Goal: Information Seeking & Learning: Understand process/instructions

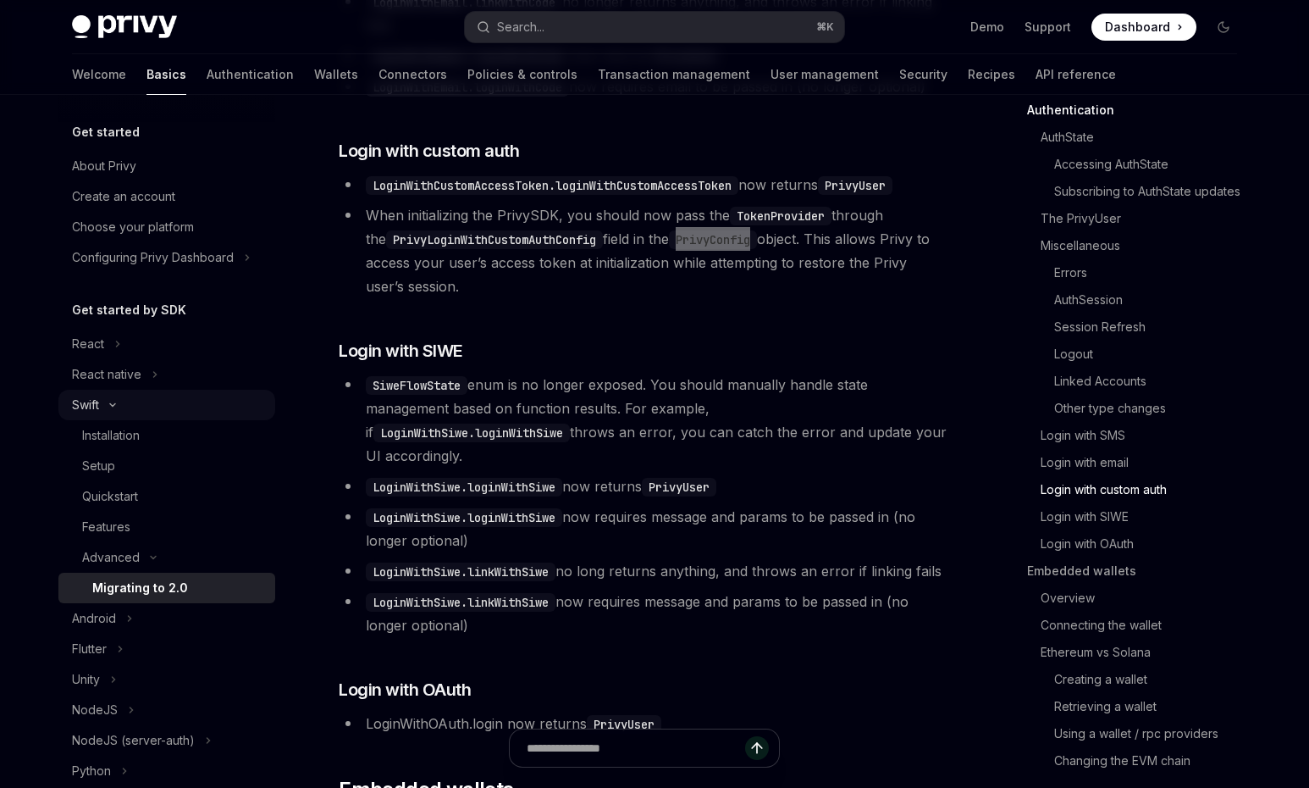
scroll to position [4591, 0]
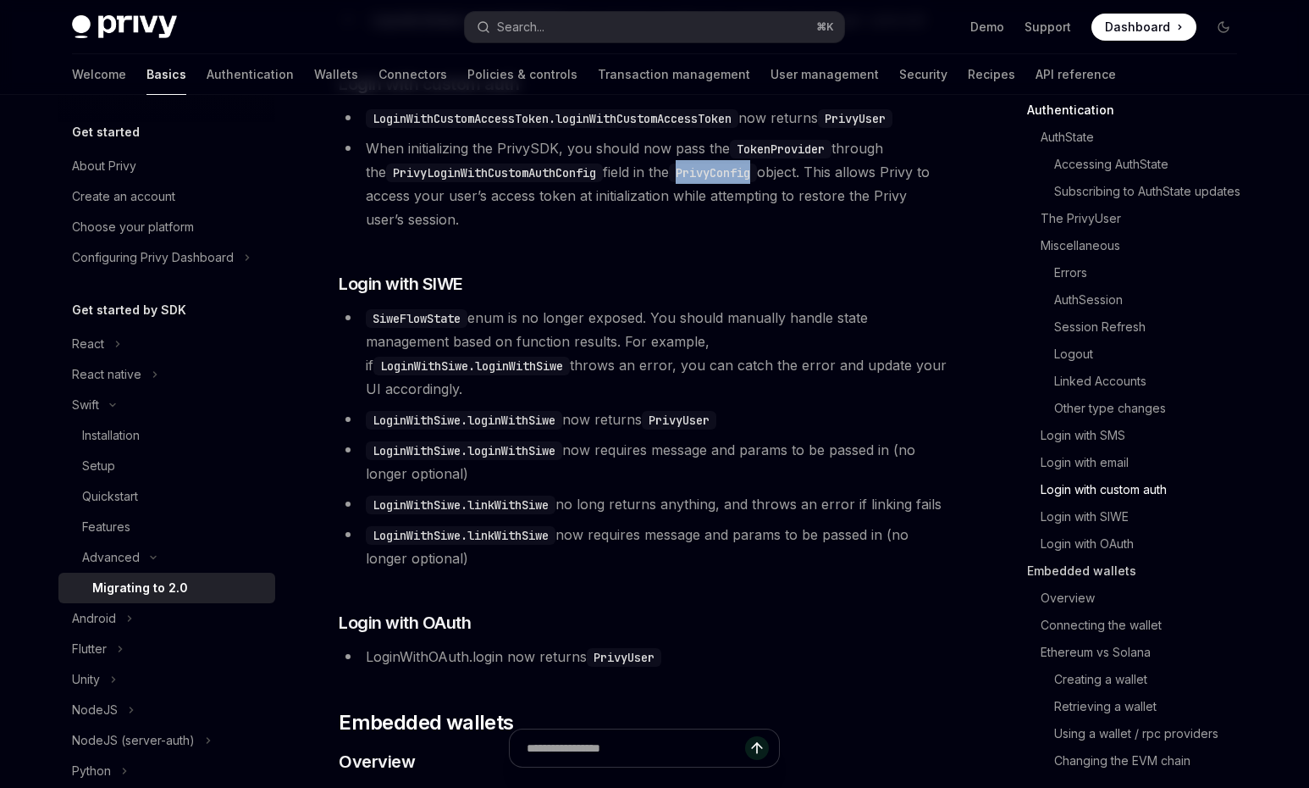
click at [1069, 571] on link "Embedded wallets" at bounding box center [1139, 570] width 224 height 27
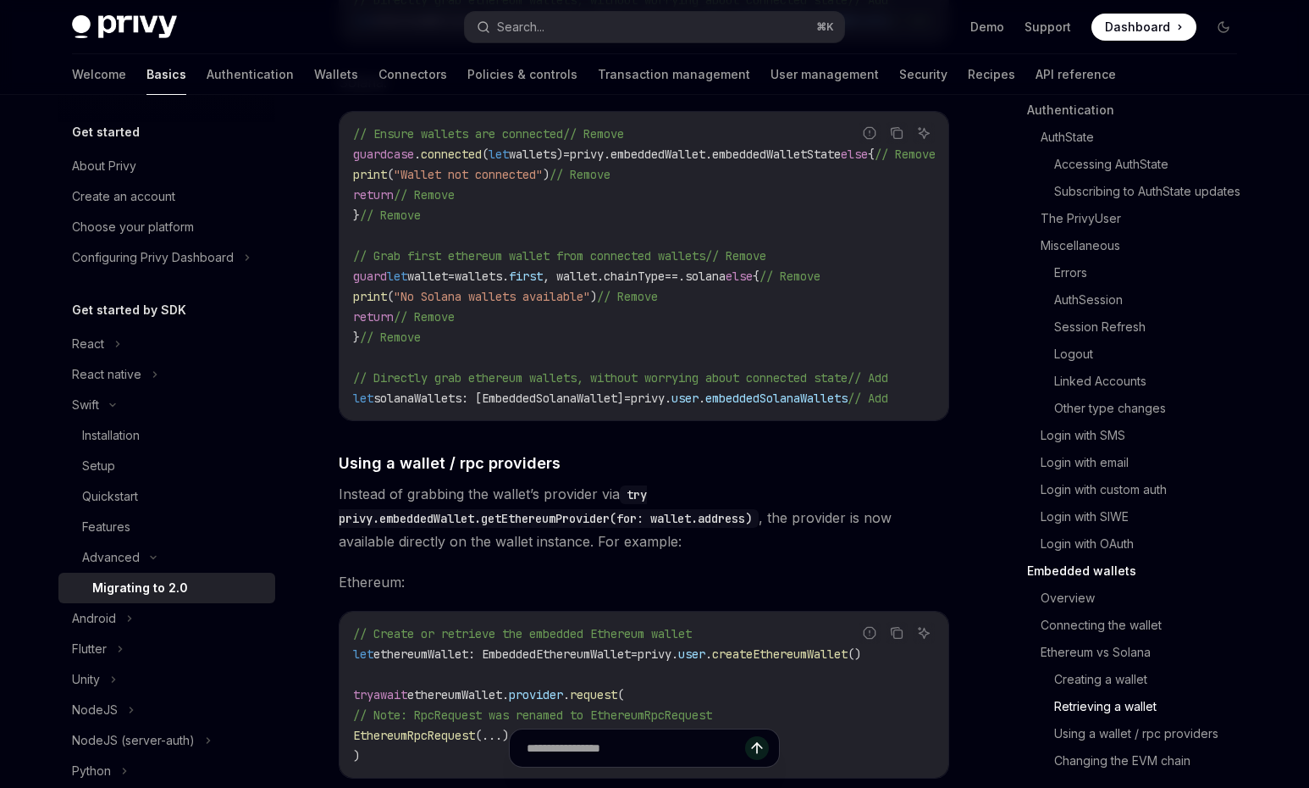
scroll to position [6606, 0]
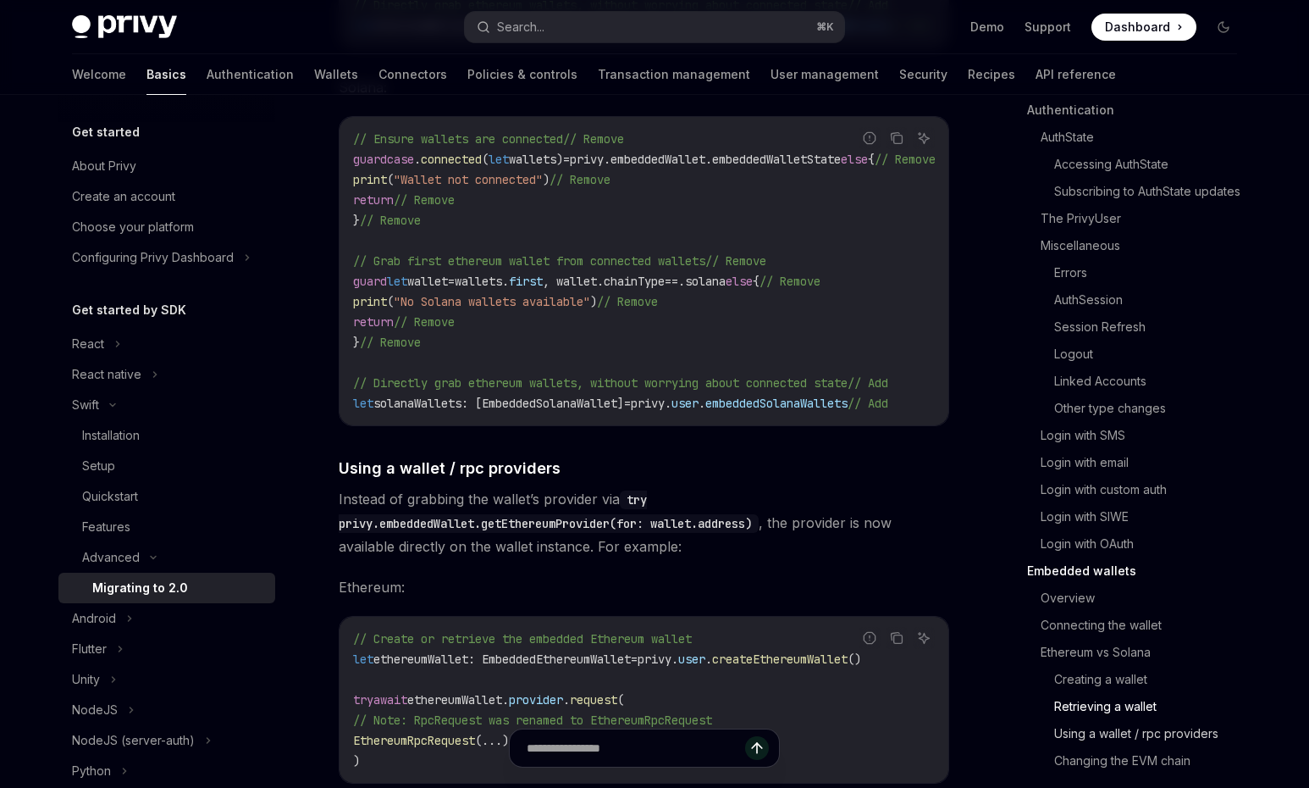
click at [1110, 729] on link "Using a wallet / rpc providers" at bounding box center [1152, 733] width 196 height 27
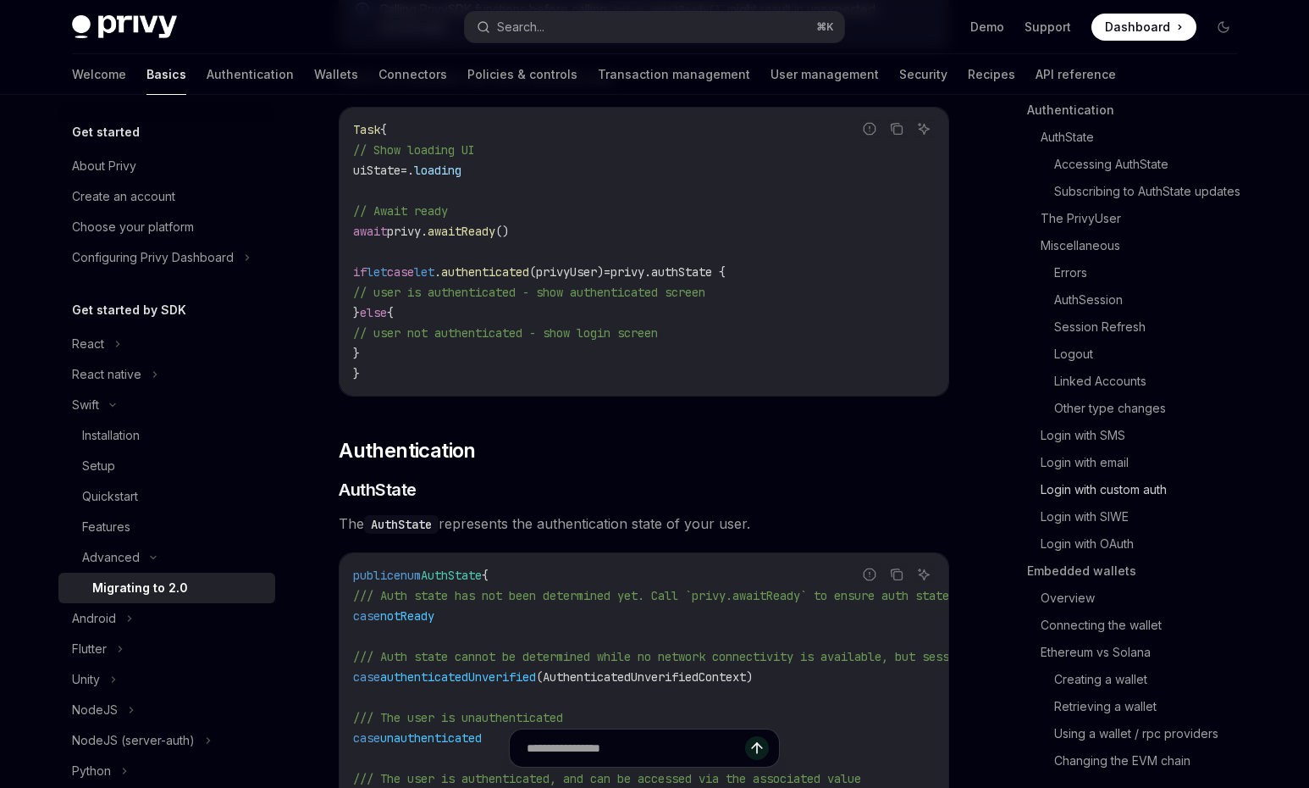
scroll to position [1150, 0]
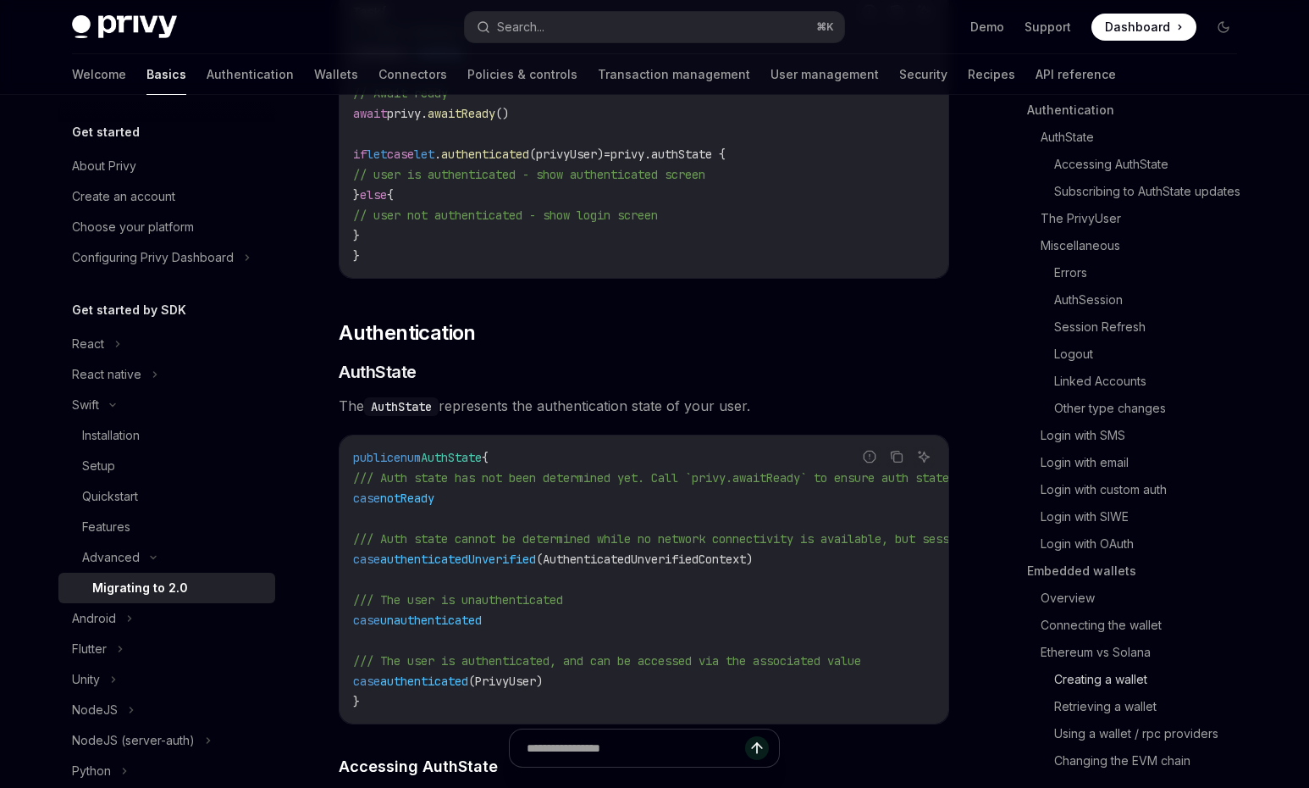
click at [1099, 682] on link "Creating a wallet" at bounding box center [1152, 679] width 196 height 27
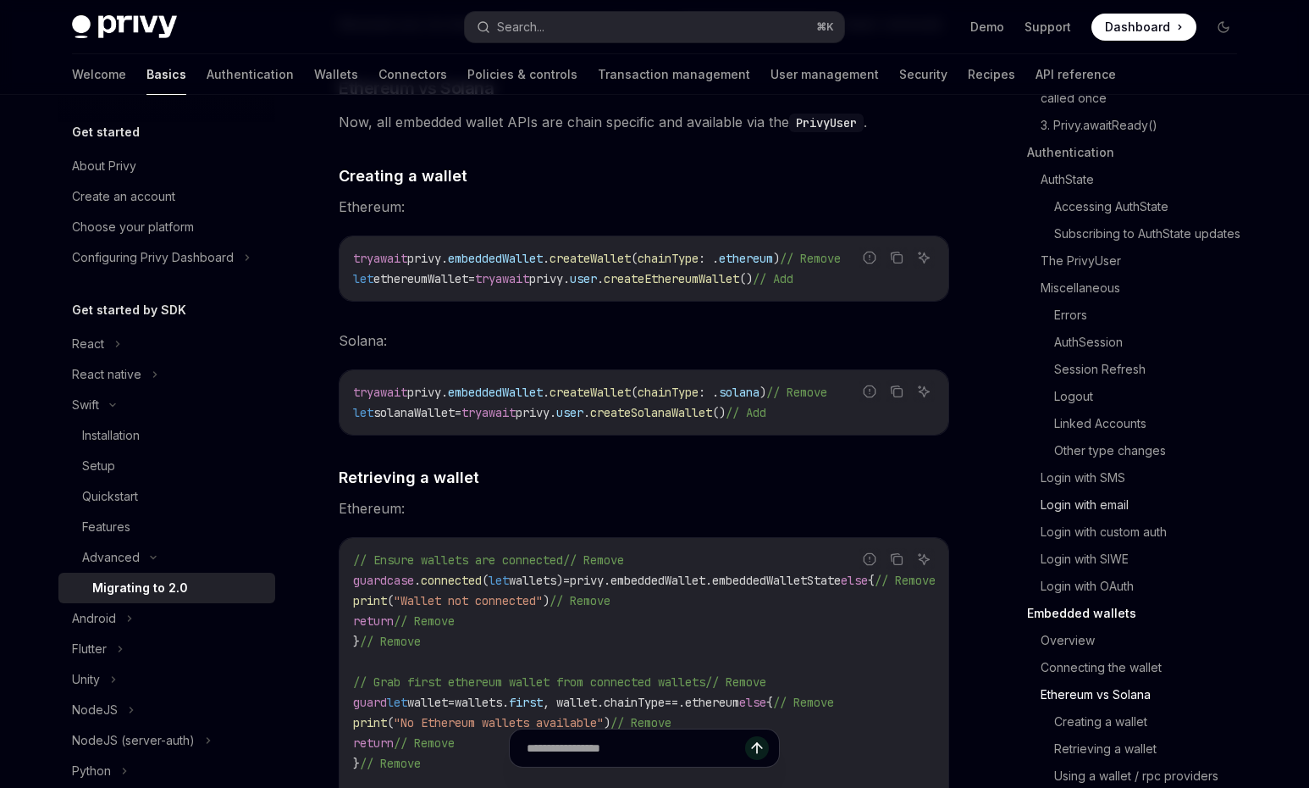
scroll to position [235, 0]
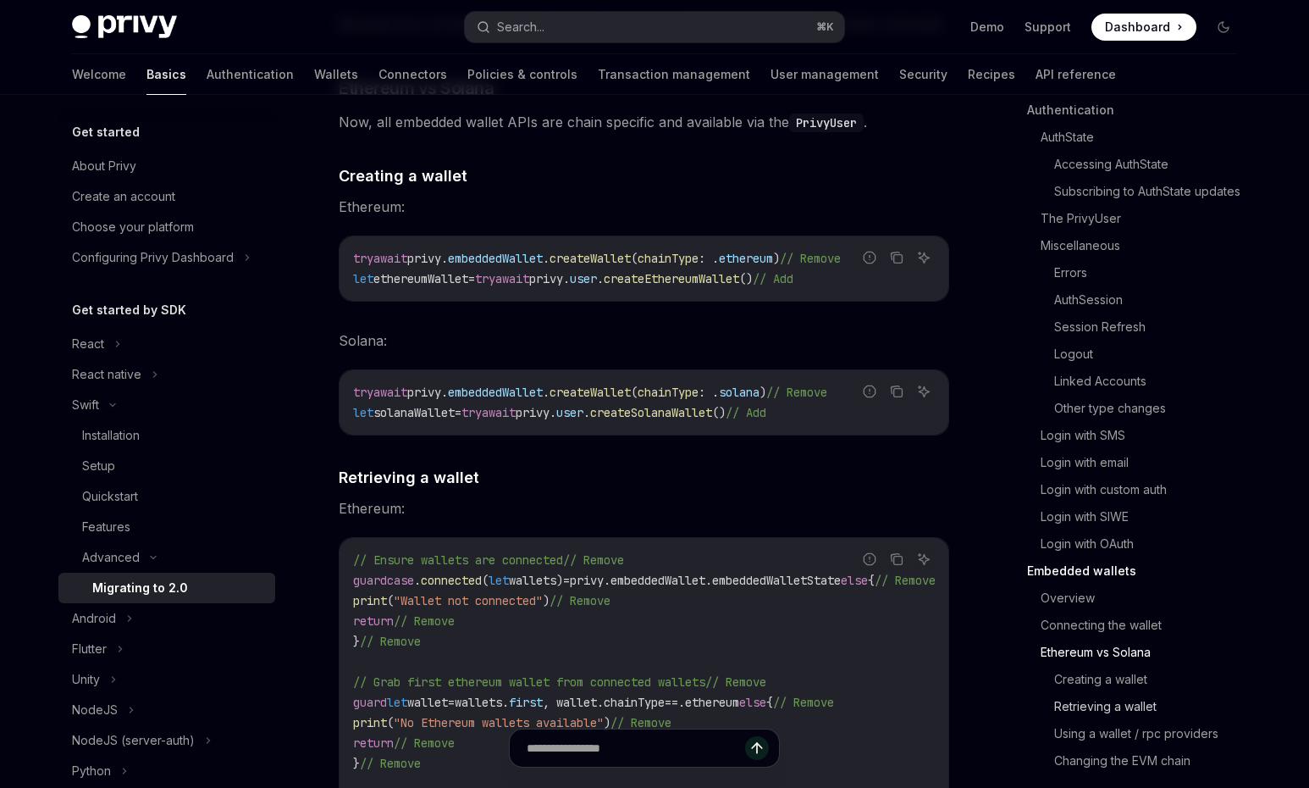
click at [1115, 700] on link "Retrieving a wallet" at bounding box center [1152, 706] width 196 height 27
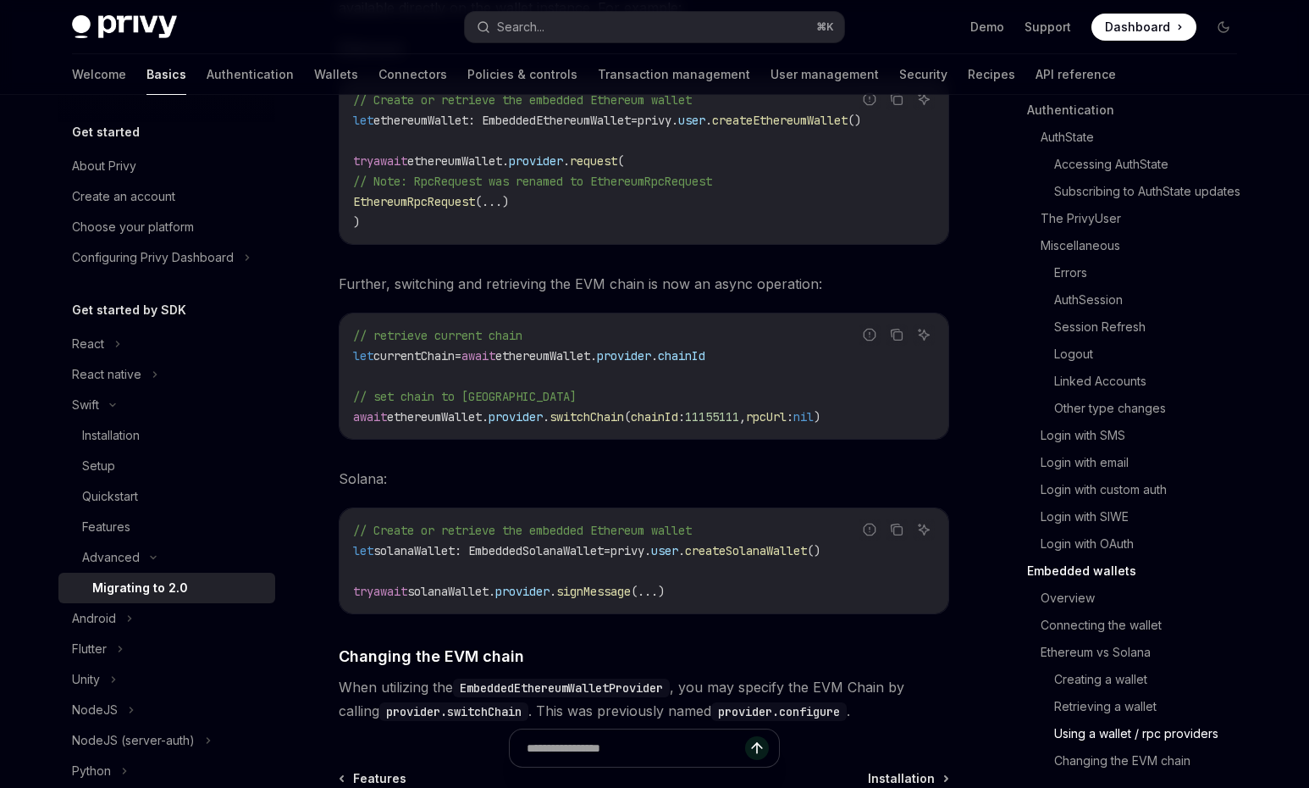
scroll to position [7144, 0]
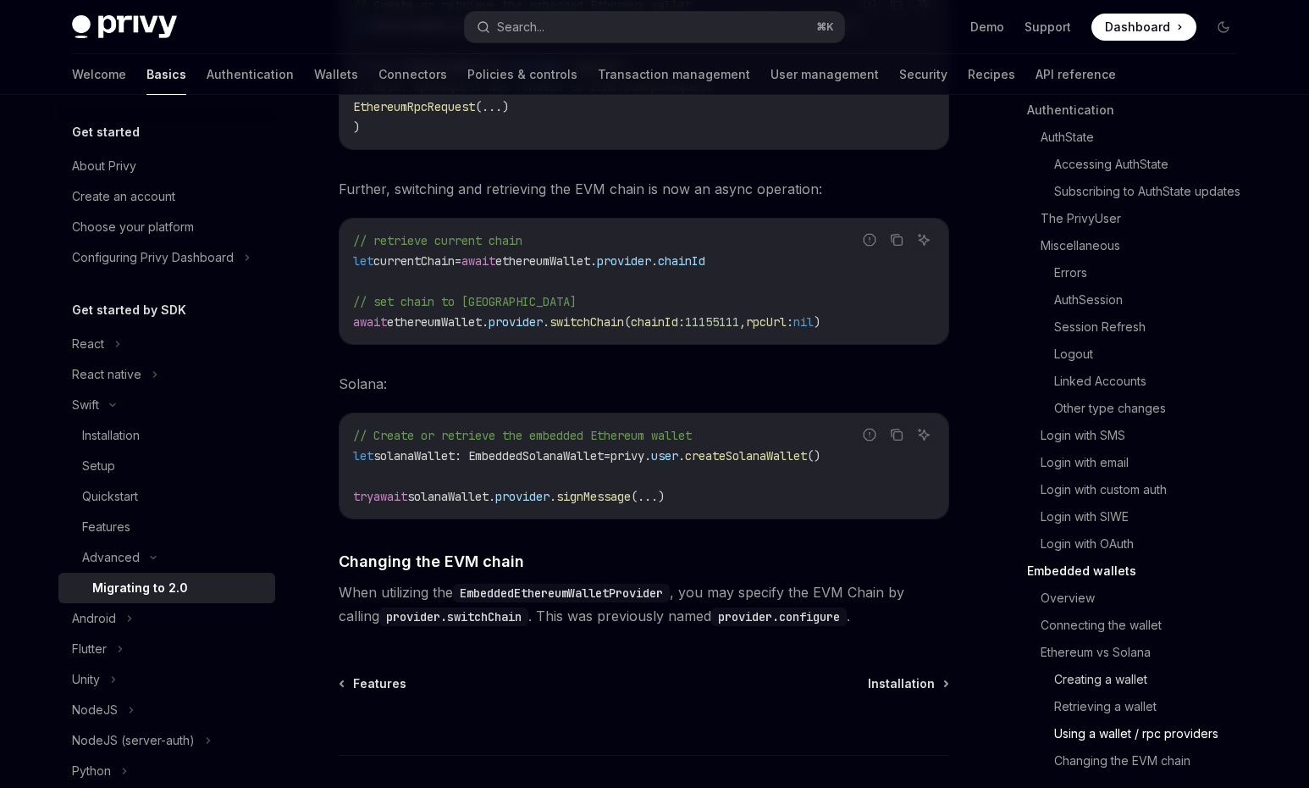
click at [1109, 684] on link "Creating a wallet" at bounding box center [1152, 679] width 196 height 27
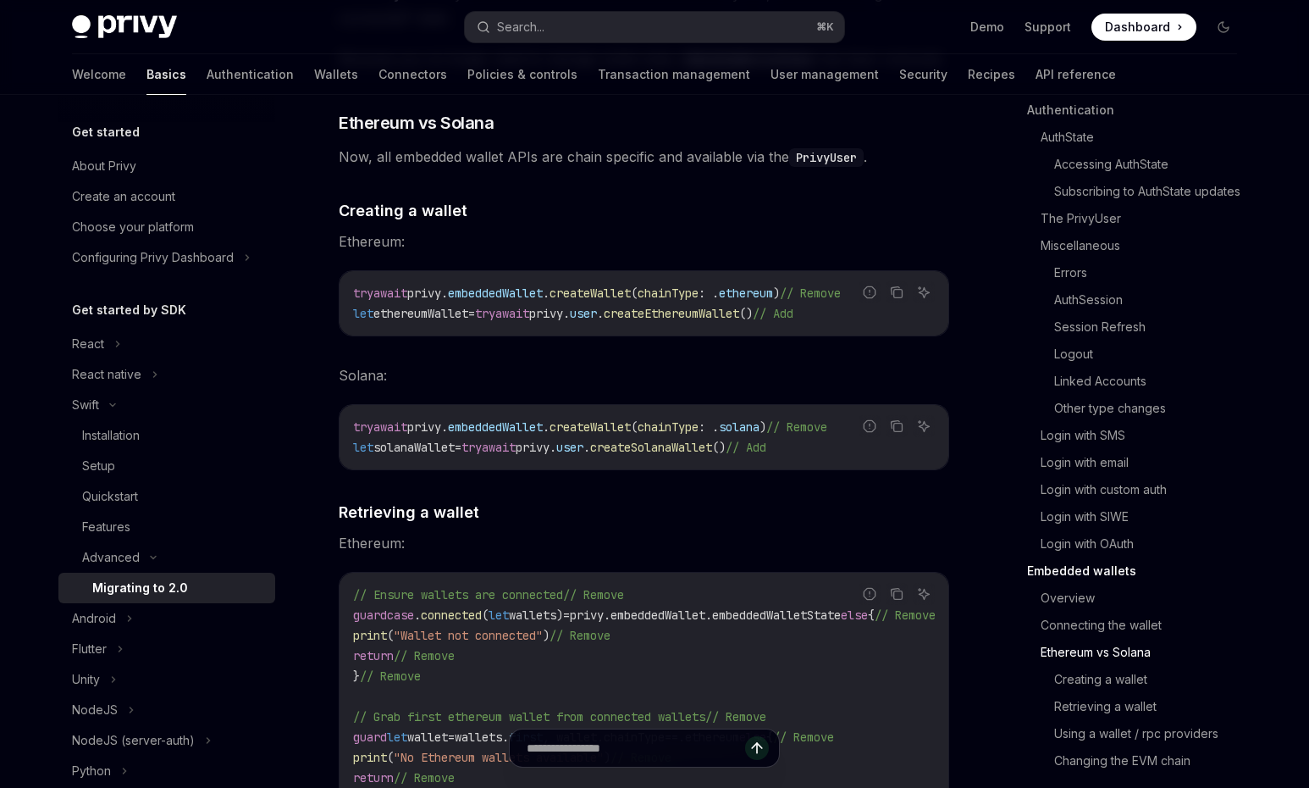
scroll to position [5768, 0]
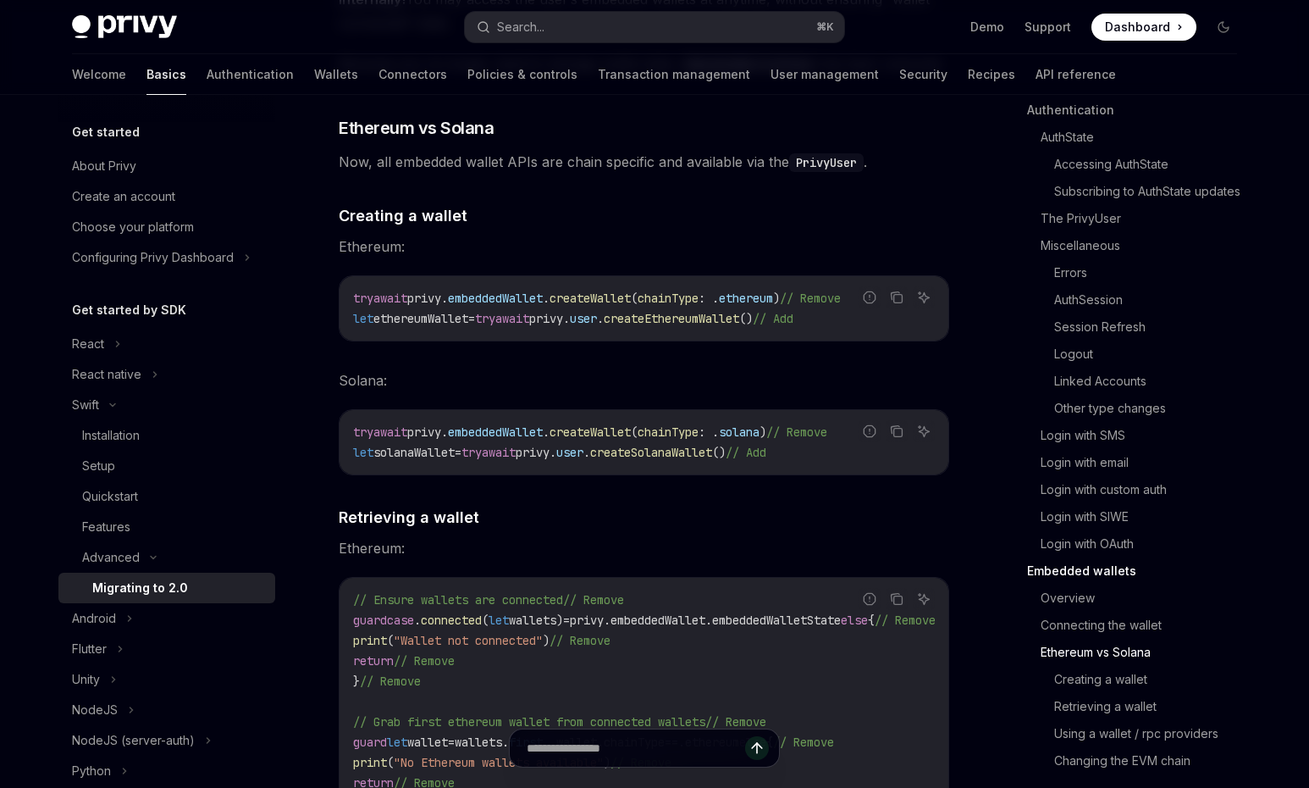
click at [747, 235] on span "Ethereum:" at bounding box center [644, 247] width 611 height 24
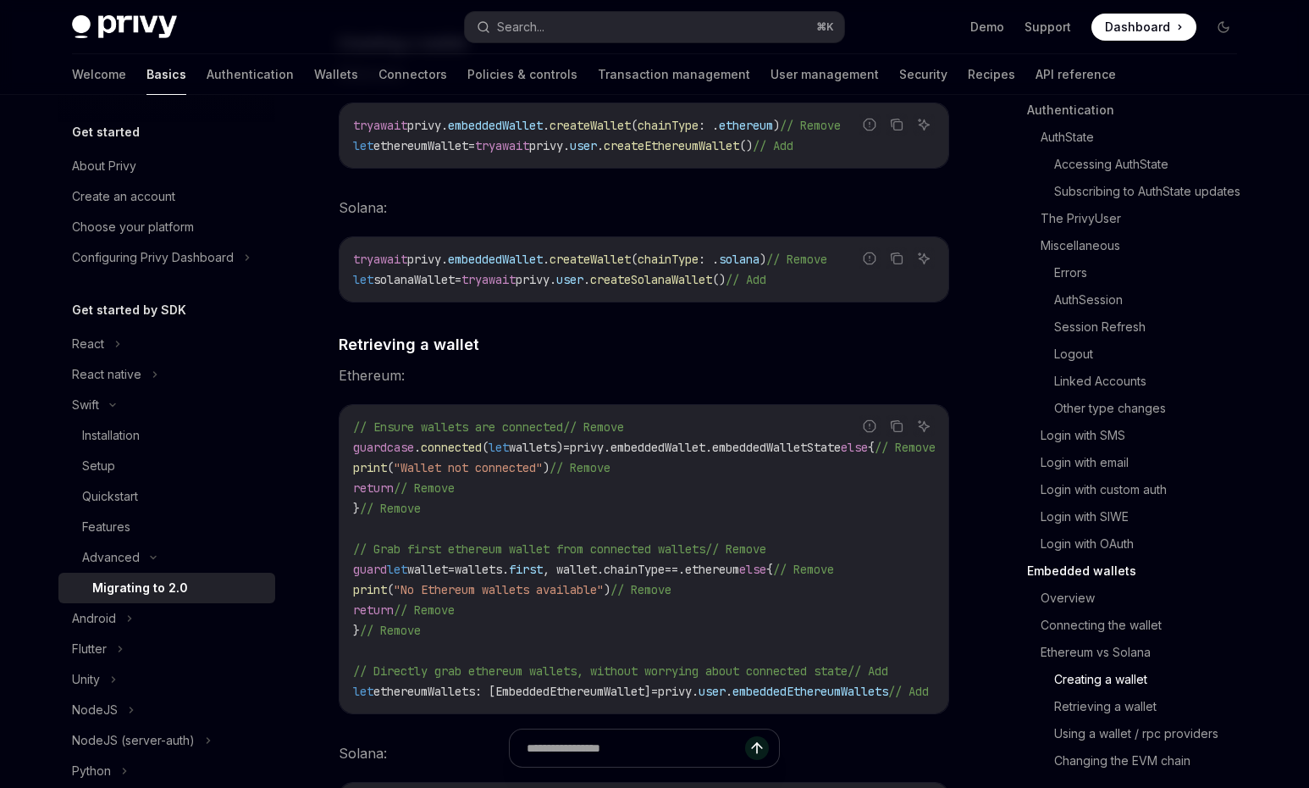
scroll to position [5948, 0]
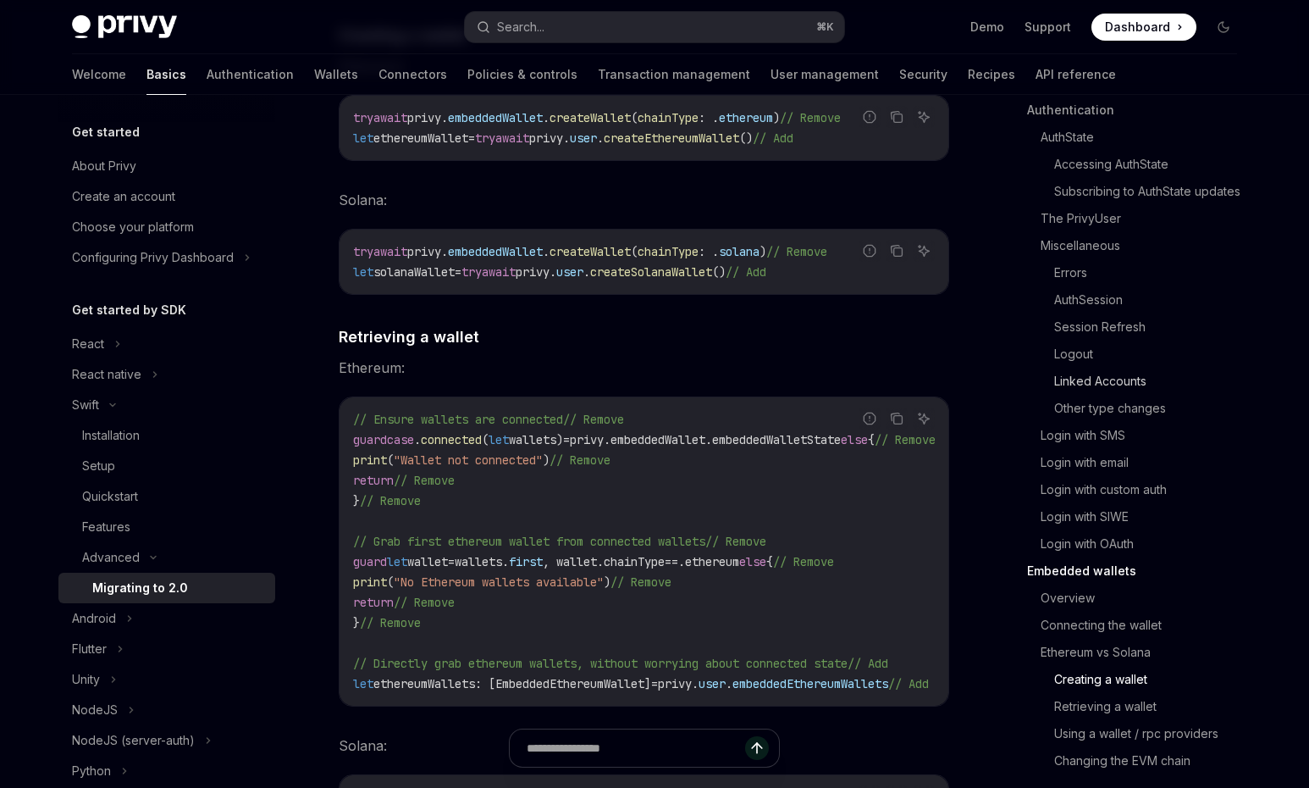
click at [1111, 379] on link "Linked Accounts" at bounding box center [1152, 381] width 196 height 27
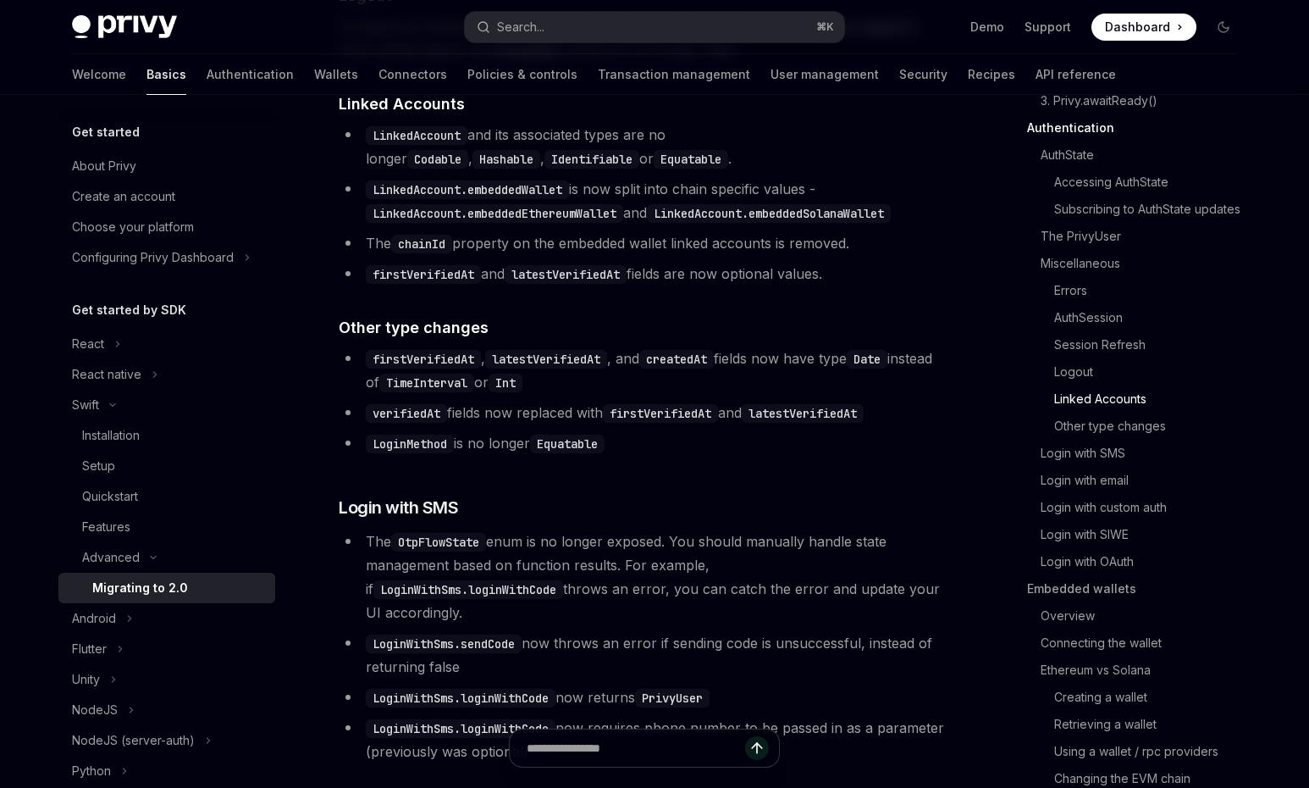
scroll to position [215, 0]
click at [1084, 346] on link "Session Refresh" at bounding box center [1152, 347] width 196 height 27
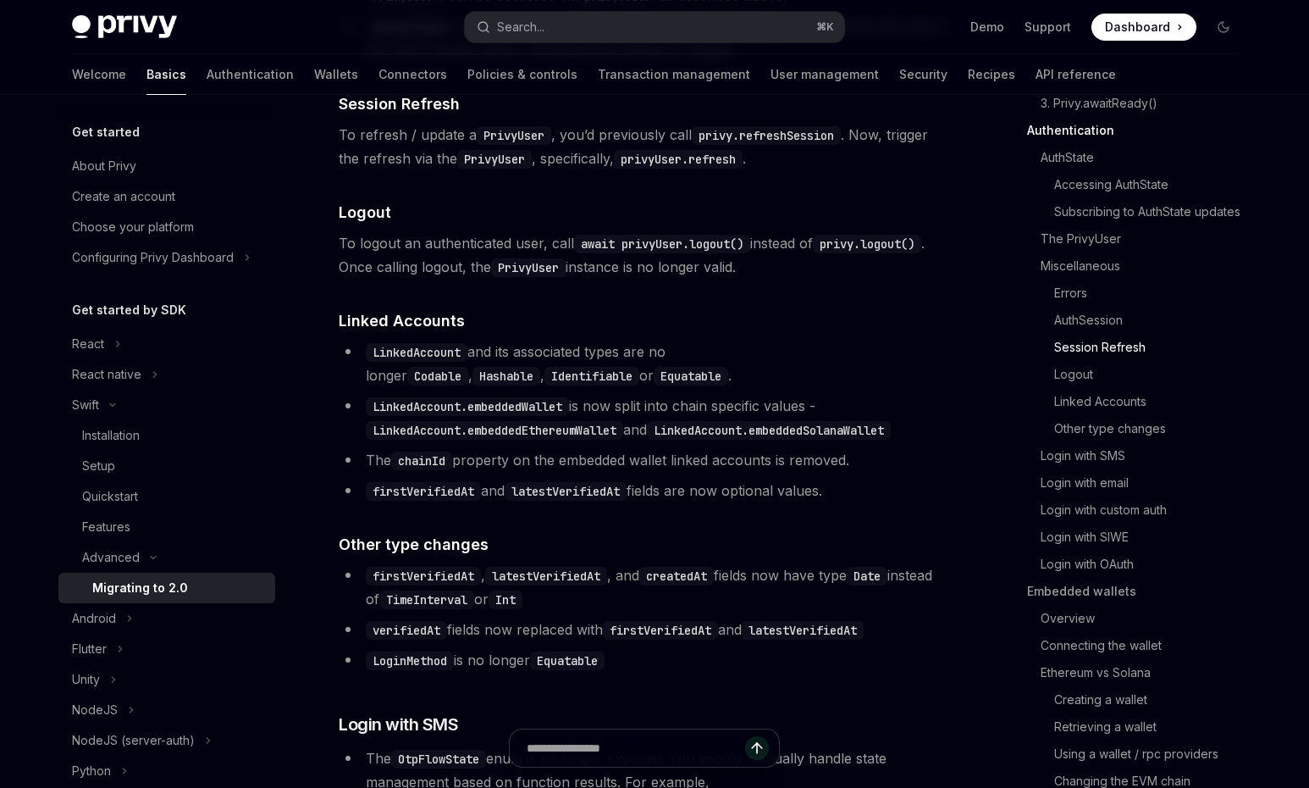
scroll to position [3296, 0]
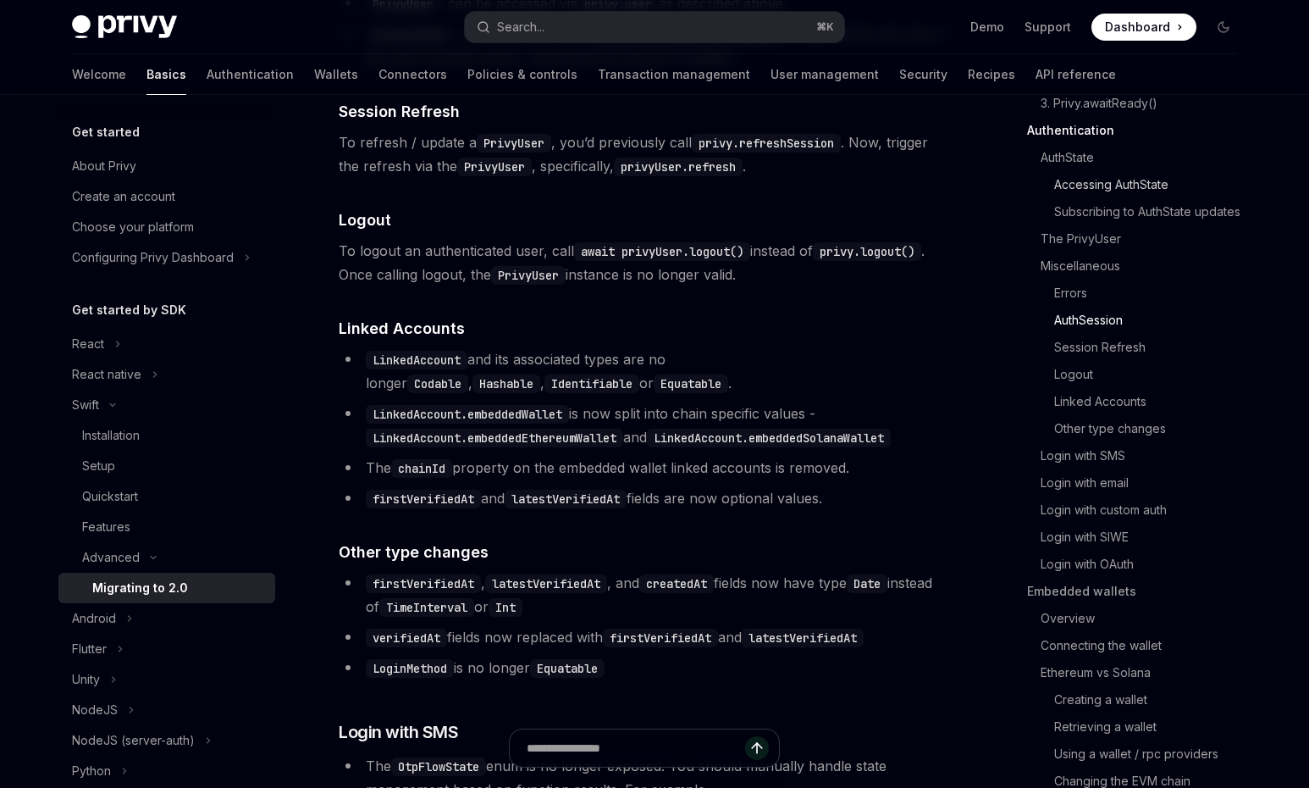
click at [1096, 187] on link "Accessing AuthState" at bounding box center [1152, 184] width 196 height 27
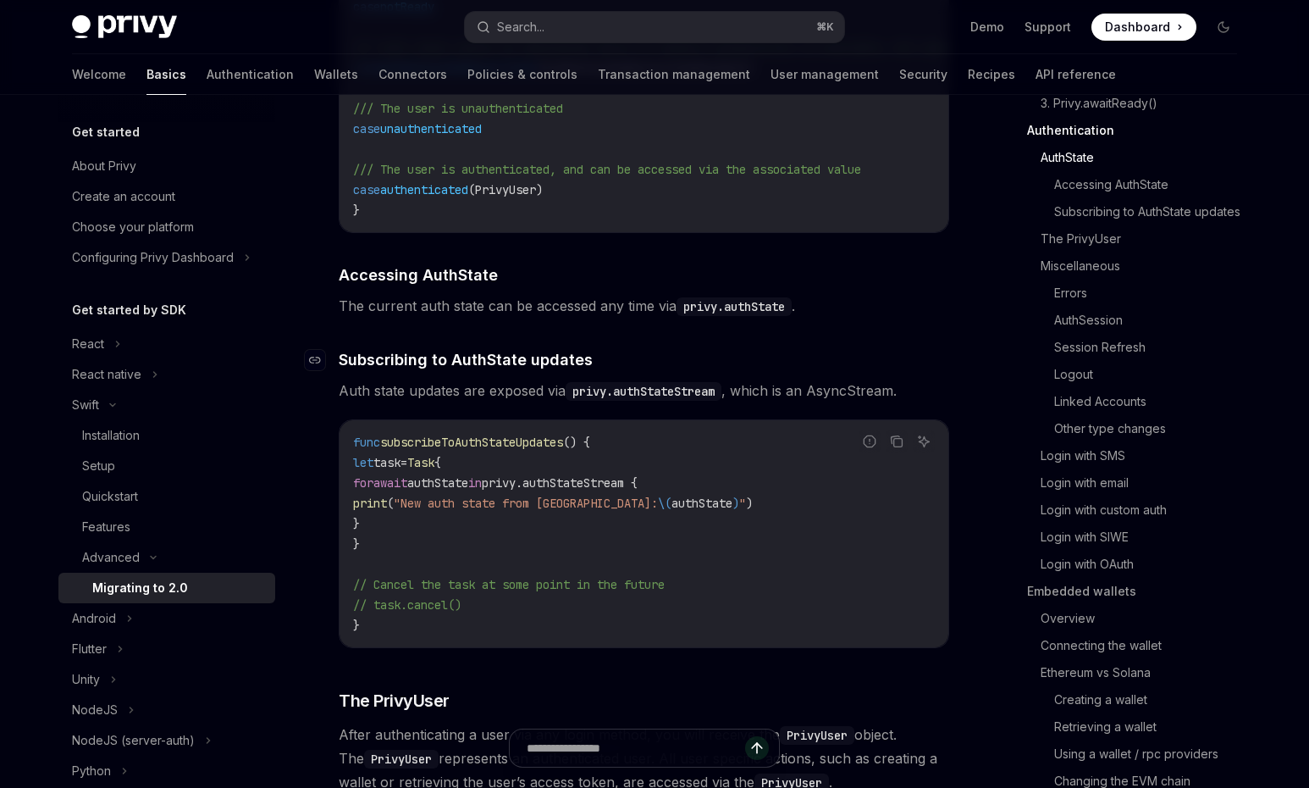
scroll to position [1741, 0]
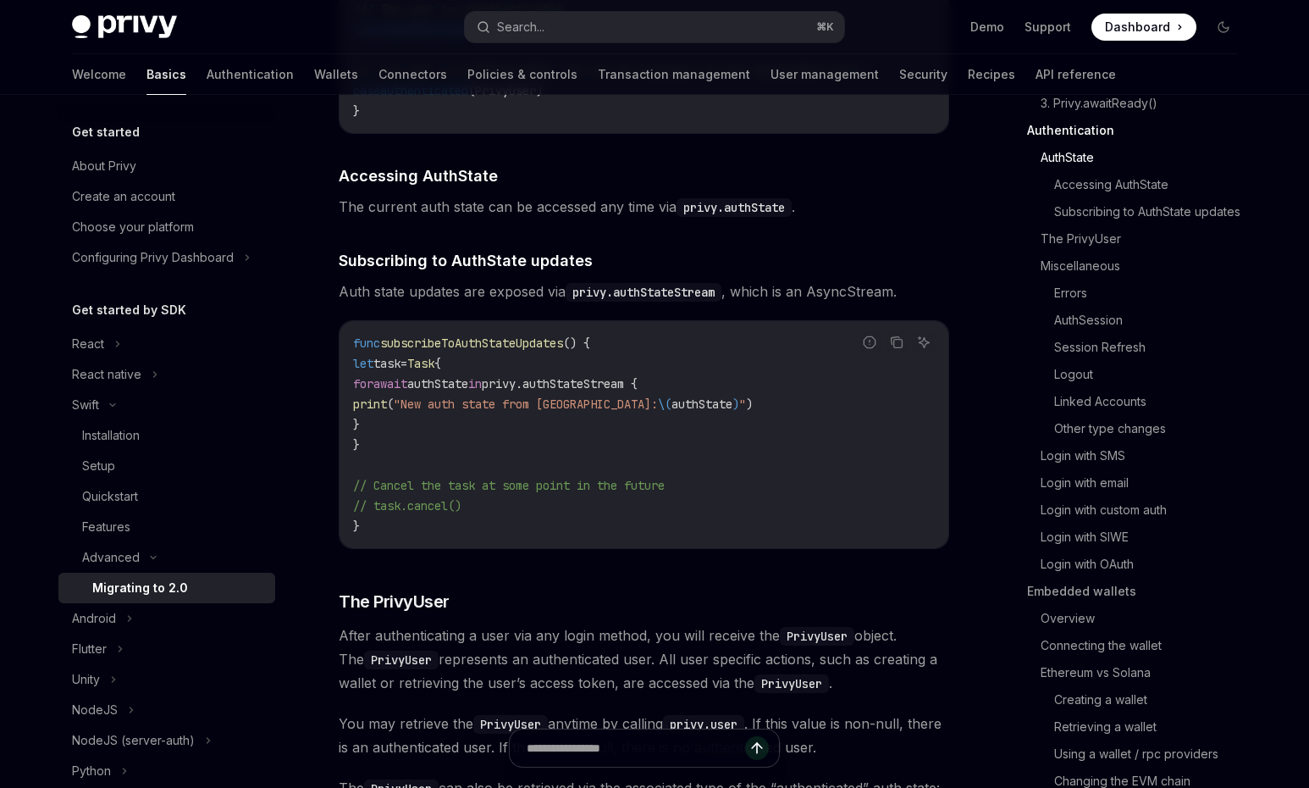
drag, startPoint x: 797, startPoint y: 303, endPoint x: 807, endPoint y: 302, distance: 10.2
click at [798, 303] on span "Auth state updates are exposed via privy.authStateStream , which is an AsyncStr…" at bounding box center [644, 291] width 611 height 24
click at [841, 301] on span "Auth state updates are exposed via privy.authStateStream , which is an AsyncStr…" at bounding box center [644, 291] width 611 height 24
copy span "AsyncStream"
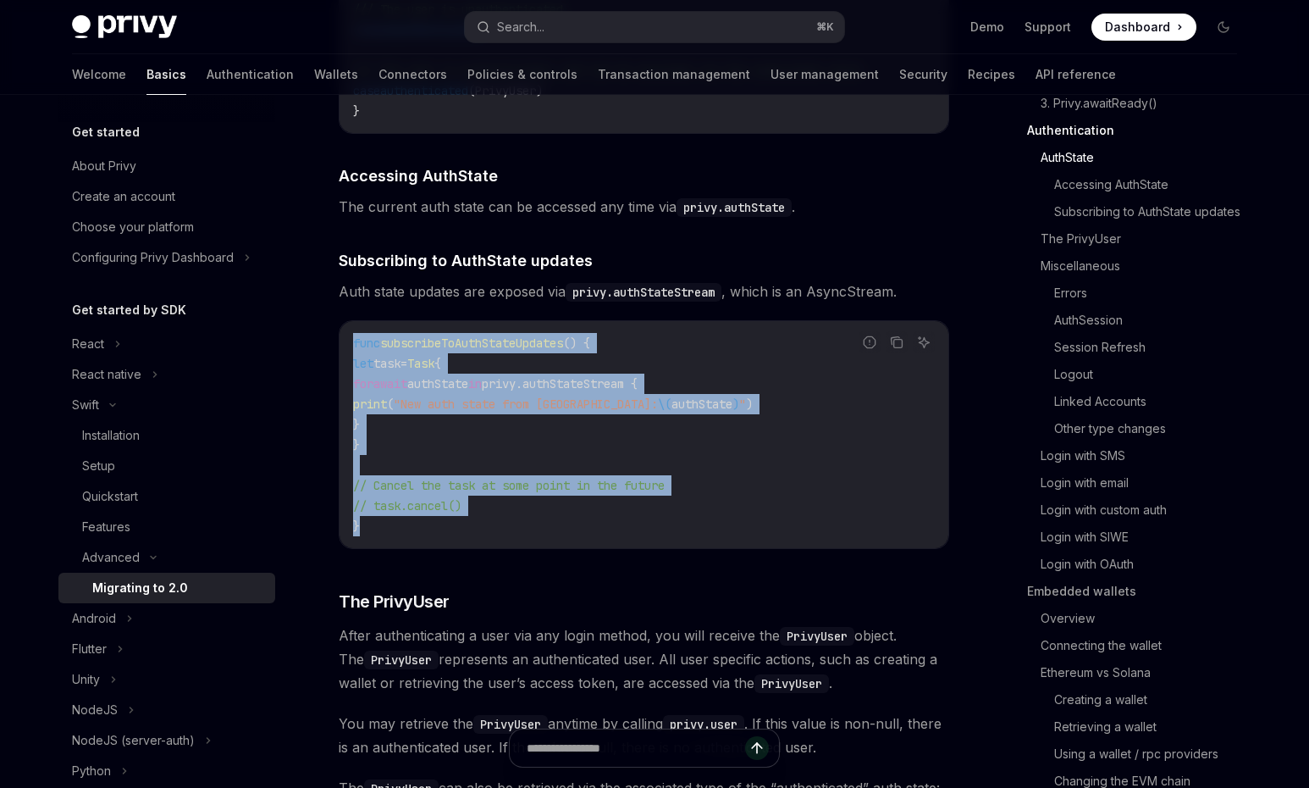
drag, startPoint x: 370, startPoint y: 540, endPoint x: 337, endPoint y: 350, distance: 193.4
copy code "func subscribeToAuthStateUpdates () { let task = Task { for await authState in …"
click at [535, 412] on span ""New auth state from [GEOGRAPHIC_DATA]:" at bounding box center [526, 403] width 264 height 15
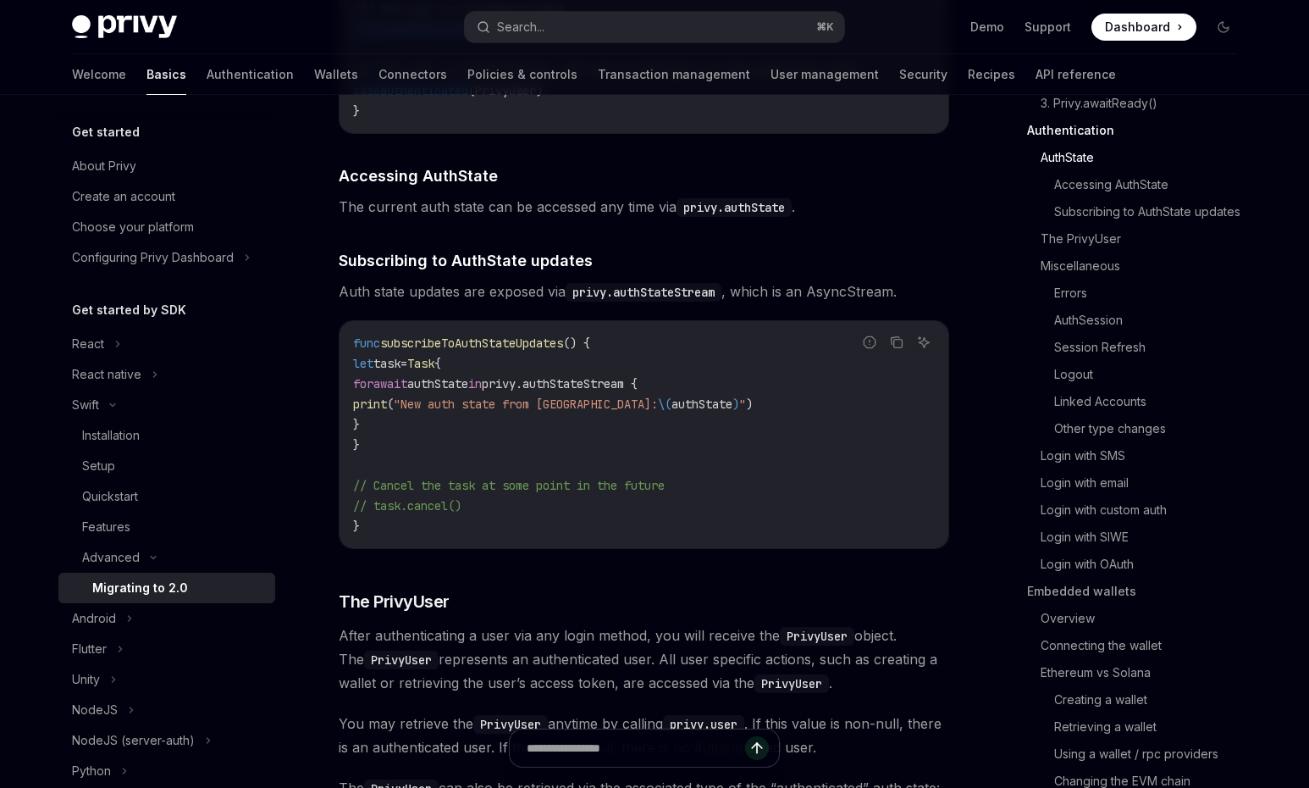
drag, startPoint x: 412, startPoint y: 435, endPoint x: 395, endPoint y: 402, distance: 37.1
click at [395, 402] on code "func subscribeToAuthStateUpdates () { let task = Task { for await authState in …" at bounding box center [644, 434] width 582 height 203
type textarea "*"
